Goal: Find specific page/section: Find specific page/section

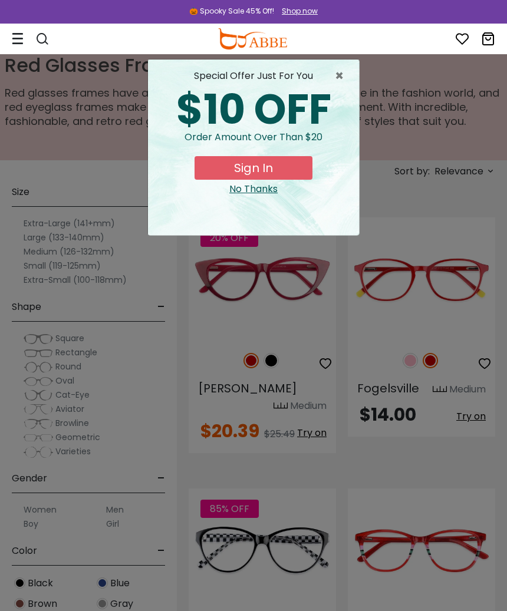
click at [434, 202] on div "× special offer just for you $10 OFF Order amount over than $20 Sign In No Than…" at bounding box center [253, 305] width 507 height 611
click at [342, 77] on span "×" at bounding box center [342, 76] width 15 height 14
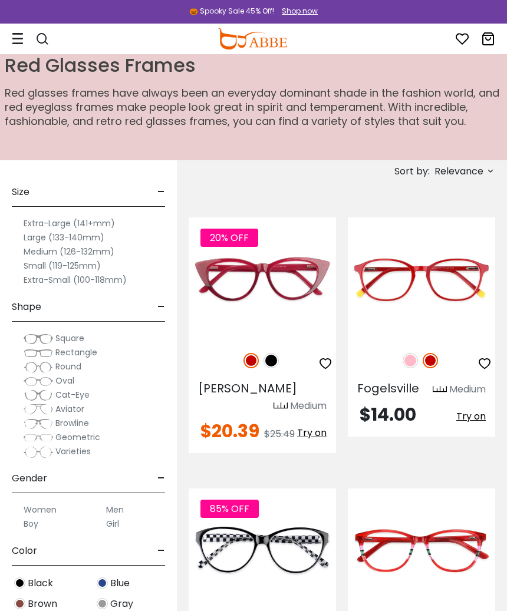
click at [91, 448] on span "Varieties" at bounding box center [72, 452] width 35 height 12
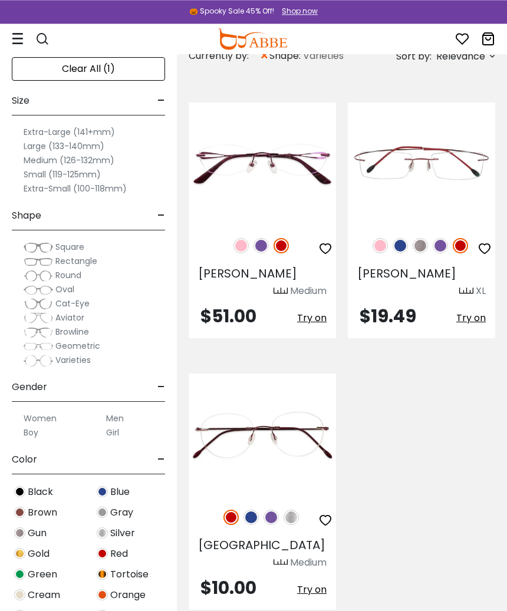
scroll to position [115, 0]
click at [55, 413] on label "Women" at bounding box center [40, 418] width 33 height 14
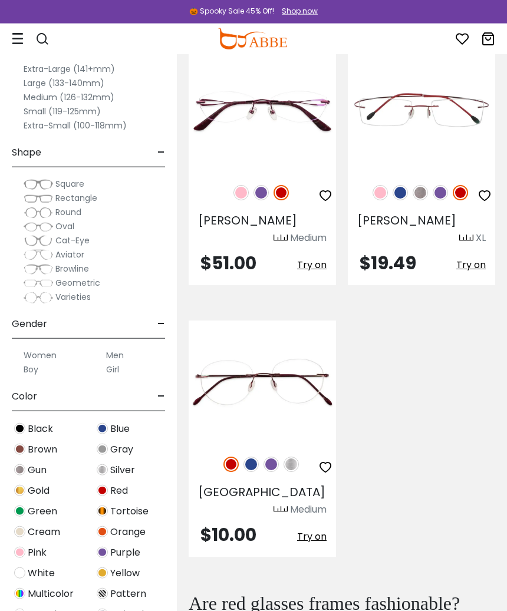
scroll to position [189, 0]
click at [133, 490] on div "Red" at bounding box center [129, 491] width 83 height 16
